Goal: Find contact information: Find contact information

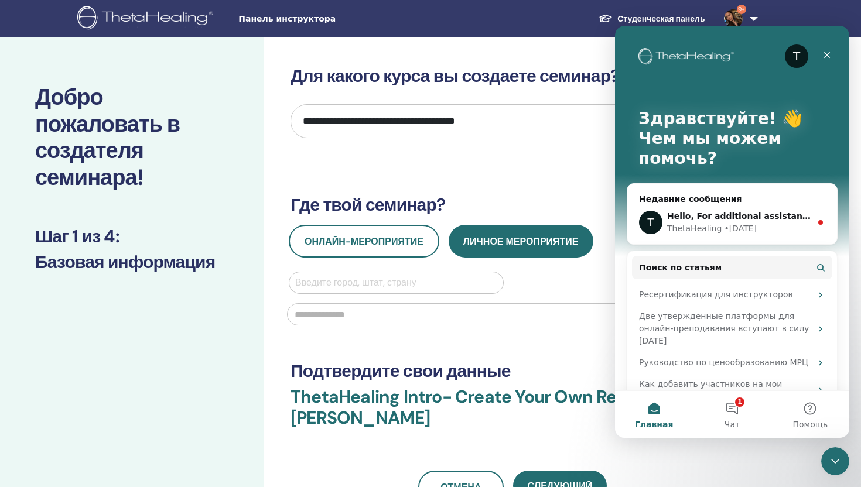
click at [696, 16] on link "Студенческая панель" at bounding box center [651, 19] width 125 height 22
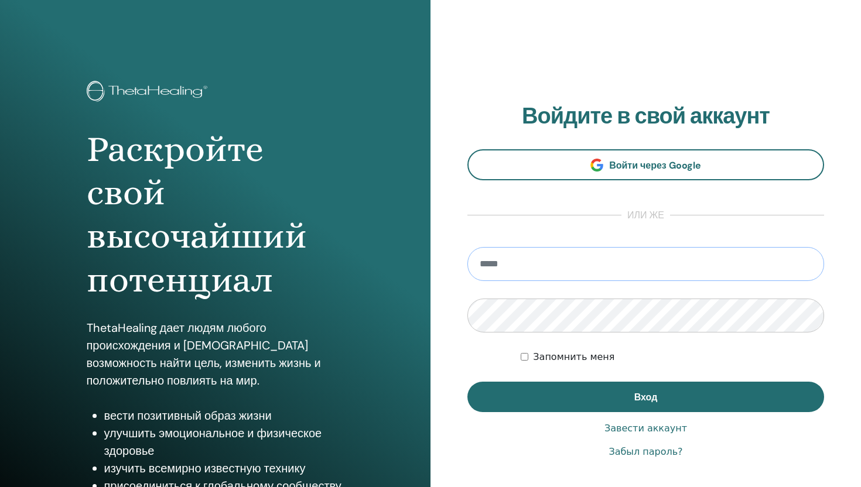
type input "**********"
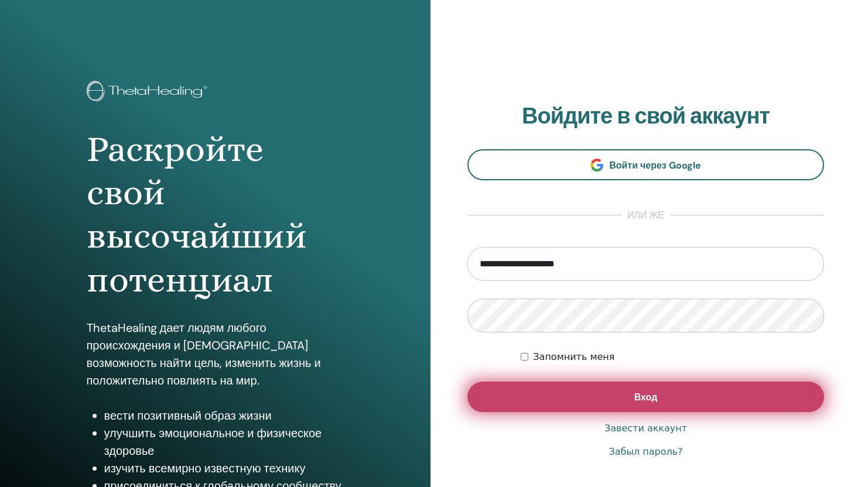
click at [642, 399] on span "Вход" at bounding box center [645, 397] width 23 height 12
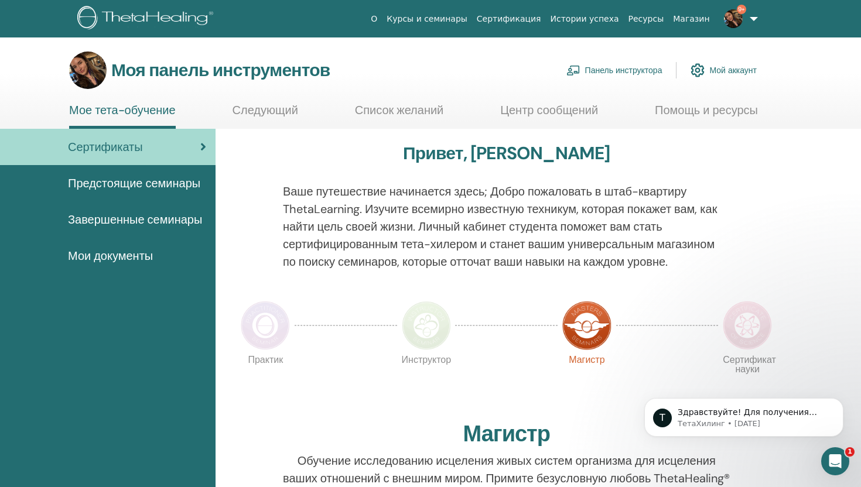
click at [619, 70] on font "Панель инструктора" at bounding box center [623, 71] width 77 height 11
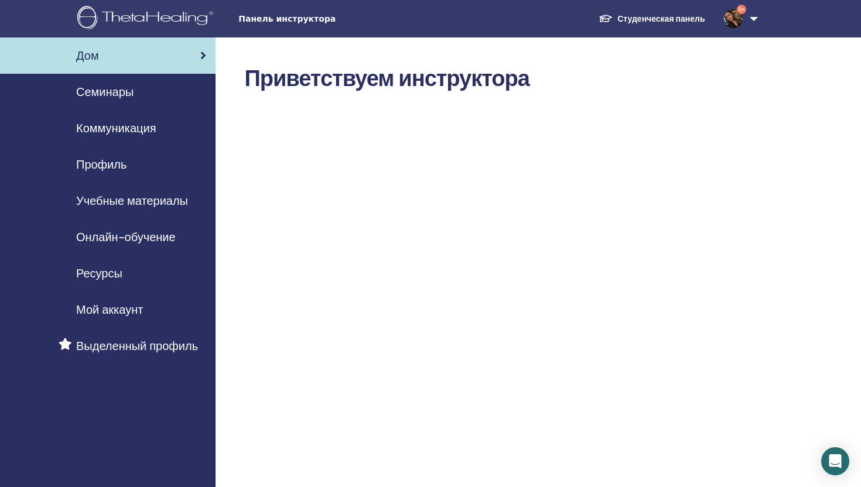
click at [139, 87] on div "Семинары" at bounding box center [107, 92] width 197 height 18
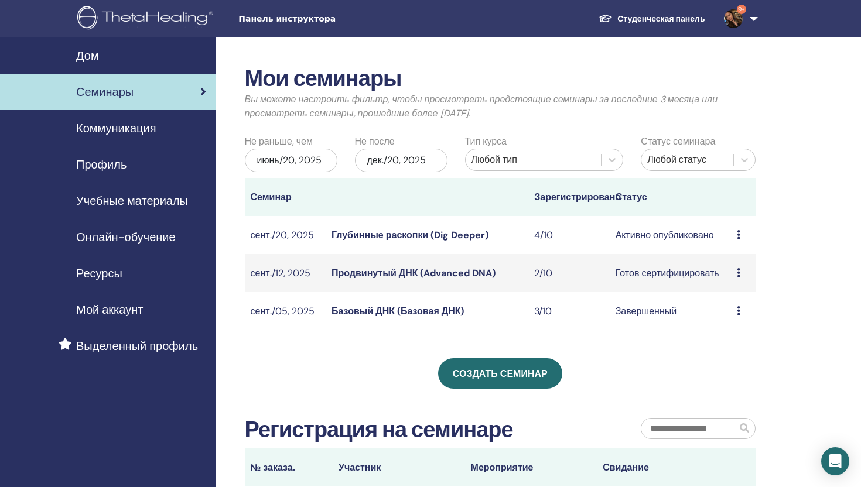
click at [476, 235] on font "Глубинные раскопки (Dig Deeper)" at bounding box center [410, 235] width 157 height 12
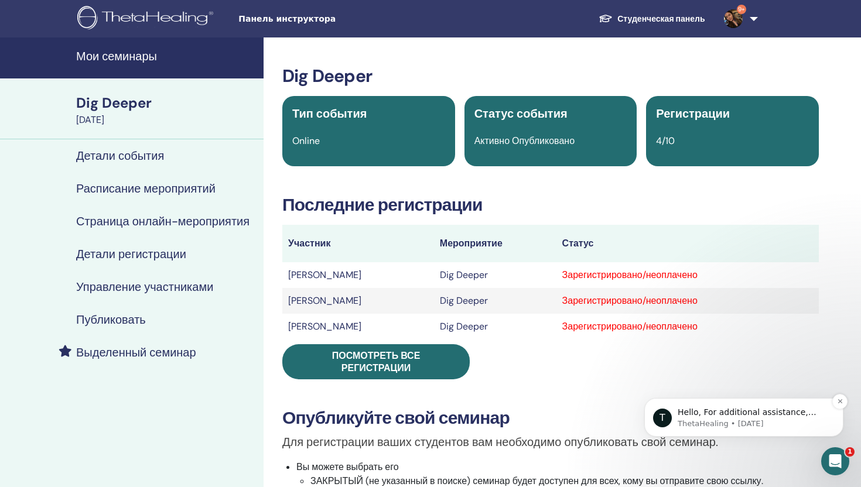
click at [736, 426] on p "ThetaHealing • [DATE]" at bounding box center [753, 424] width 151 height 11
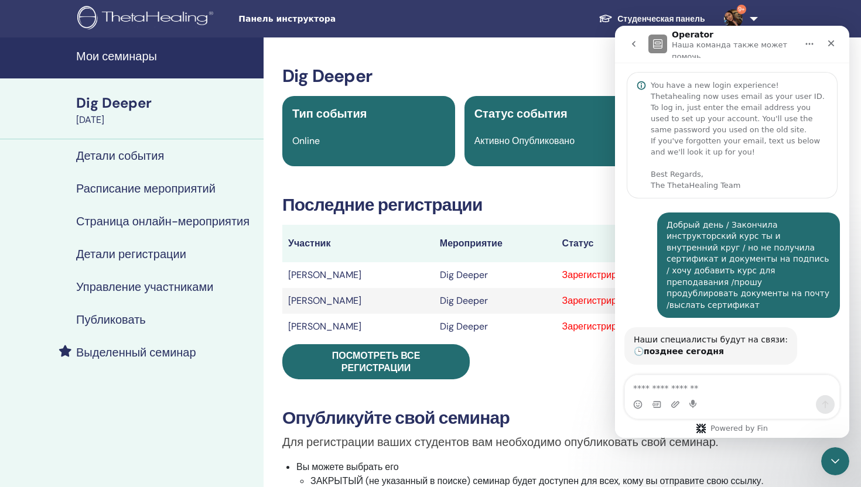
scroll to position [2, 0]
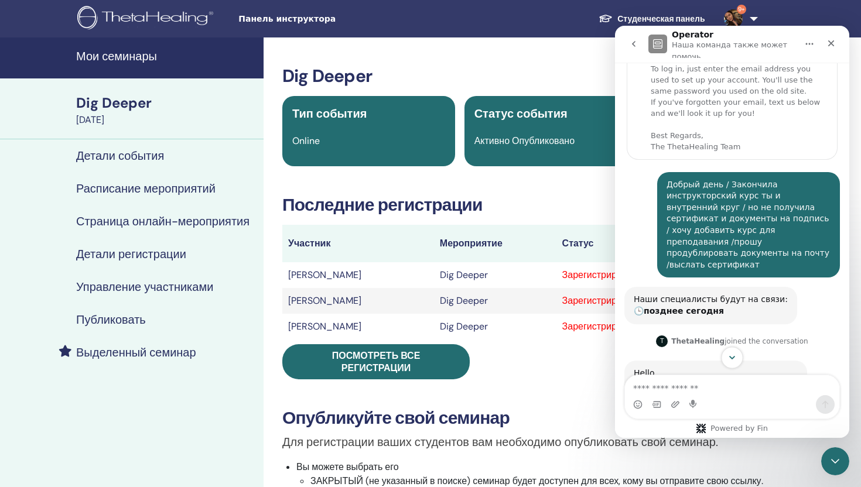
click at [737, 359] on icon "Scroll to bottom" at bounding box center [732, 358] width 11 height 11
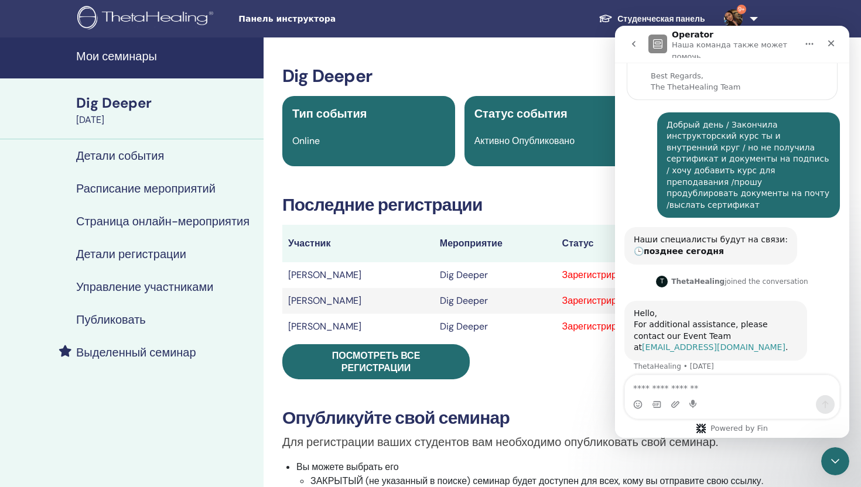
click at [728, 343] on link "events@thetahealinginstructor.com" at bounding box center [714, 347] width 144 height 9
